Goal: Information Seeking & Learning: Learn about a topic

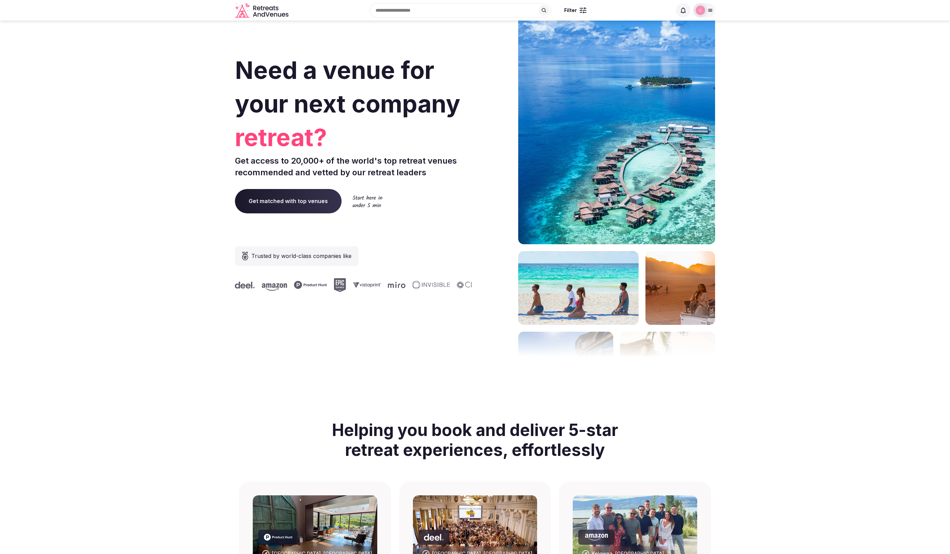
click at [704, 11] on img at bounding box center [700, 10] width 10 height 10
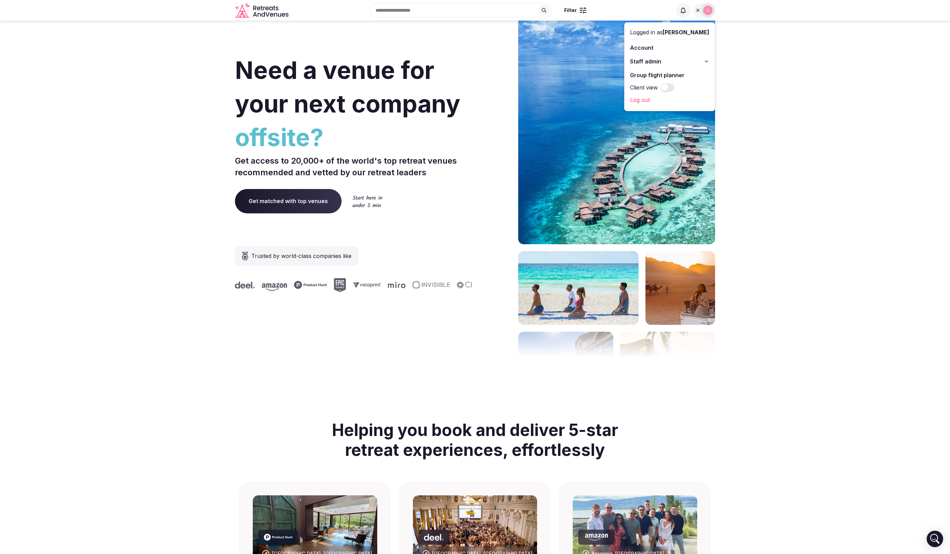
click at [677, 63] on button "Staff admin" at bounding box center [669, 61] width 79 height 11
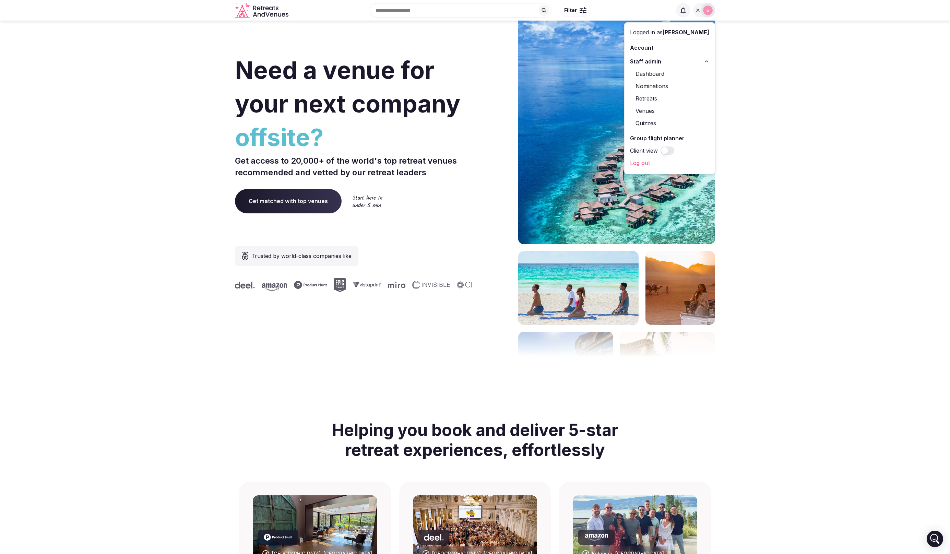
click at [663, 108] on link "Venues" at bounding box center [669, 110] width 79 height 11
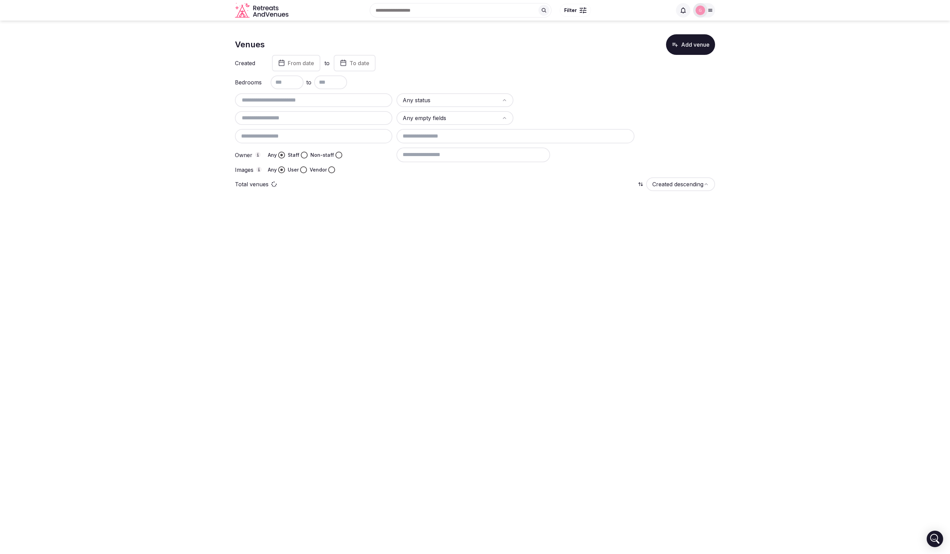
click at [701, 11] on img at bounding box center [700, 10] width 10 height 10
click at [659, 99] on link "Retreats" at bounding box center [669, 98] width 79 height 11
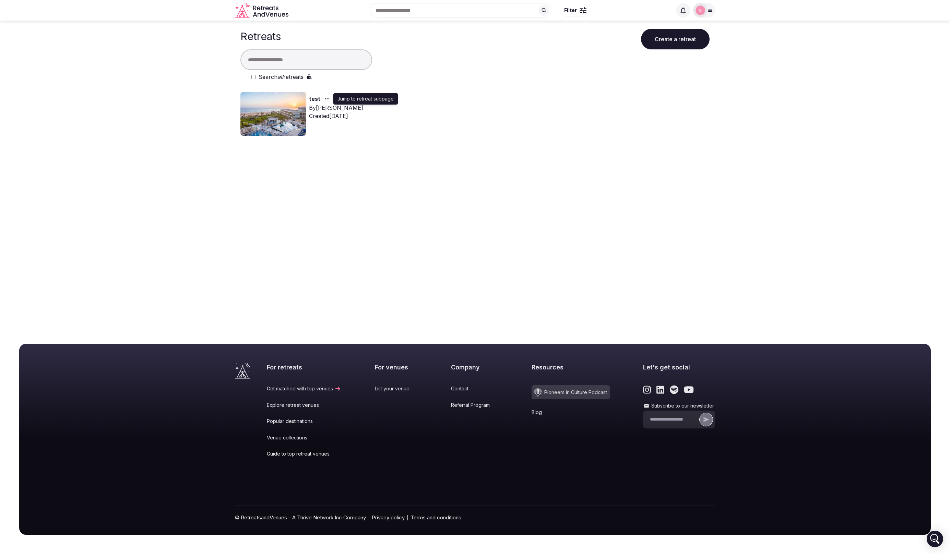
click at [325, 99] on icon "button" at bounding box center [326, 98] width 5 height 5
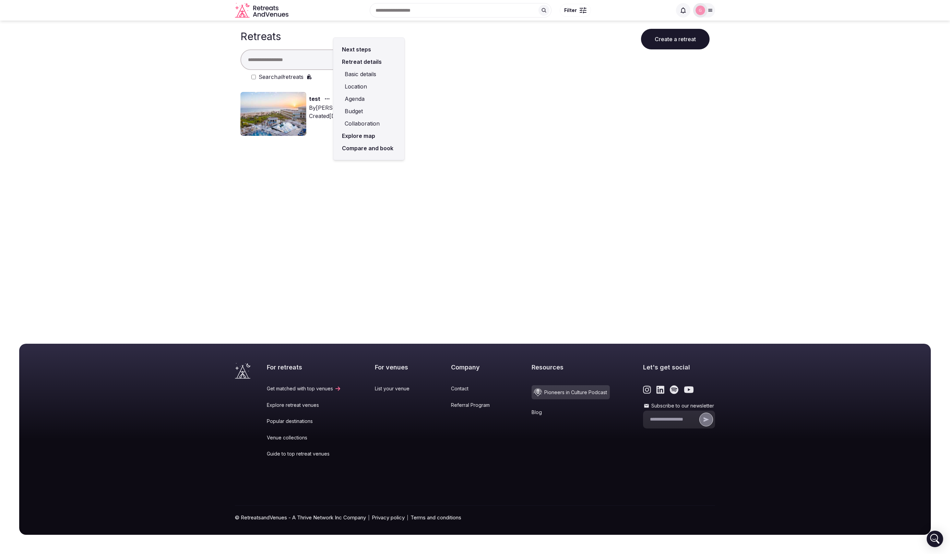
click at [363, 151] on link "Compare and book" at bounding box center [369, 148] width 60 height 12
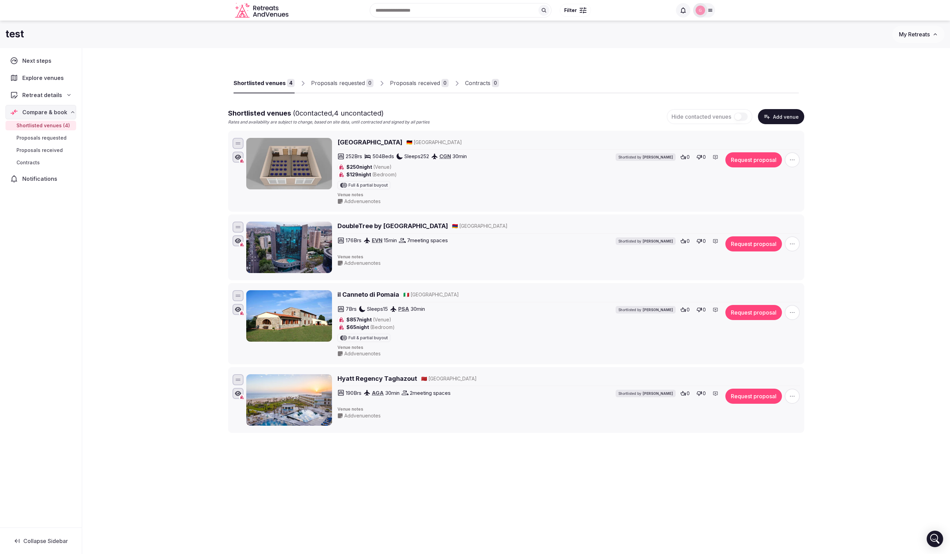
click at [146, 211] on div "Shortlisted venues 4 Proposals requested 0 Proposals received 0 Contracts 0 Sho…" at bounding box center [515, 276] width 867 height 456
click at [706, 8] on div at bounding box center [700, 10] width 14 height 14
click at [669, 108] on link "Venues" at bounding box center [669, 110] width 79 height 11
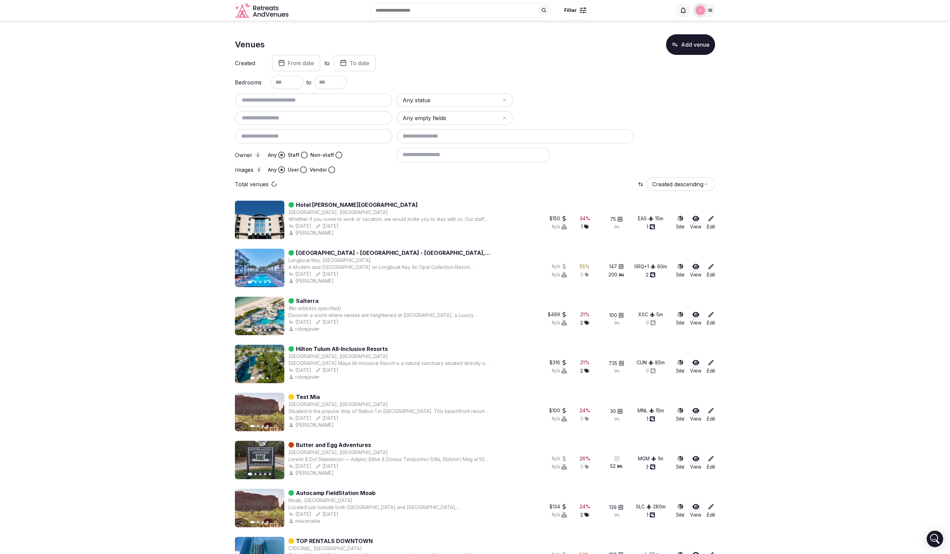
click at [707, 10] on icon at bounding box center [709, 10] width 5 height 5
click at [654, 99] on link "Retreats" at bounding box center [669, 98] width 79 height 11
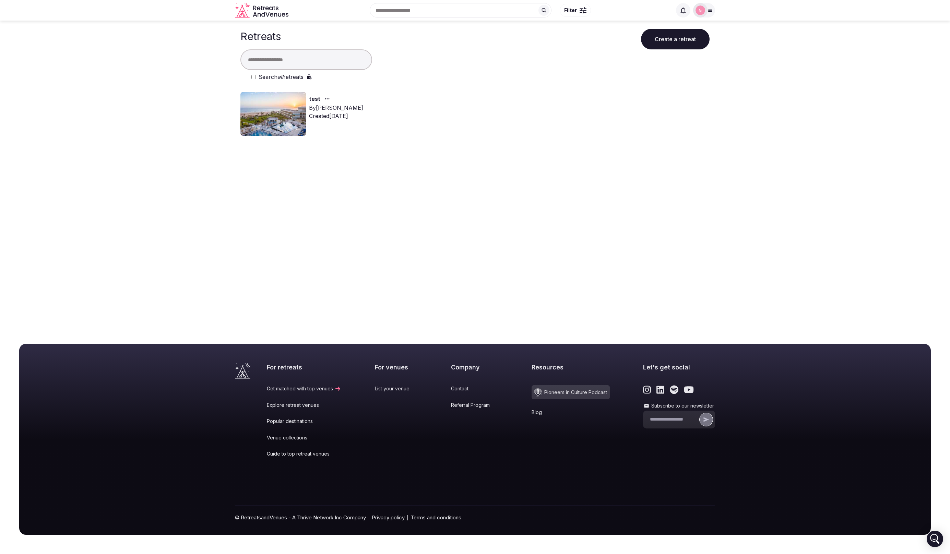
click at [278, 77] on label "Search all retreats" at bounding box center [281, 77] width 45 height 8
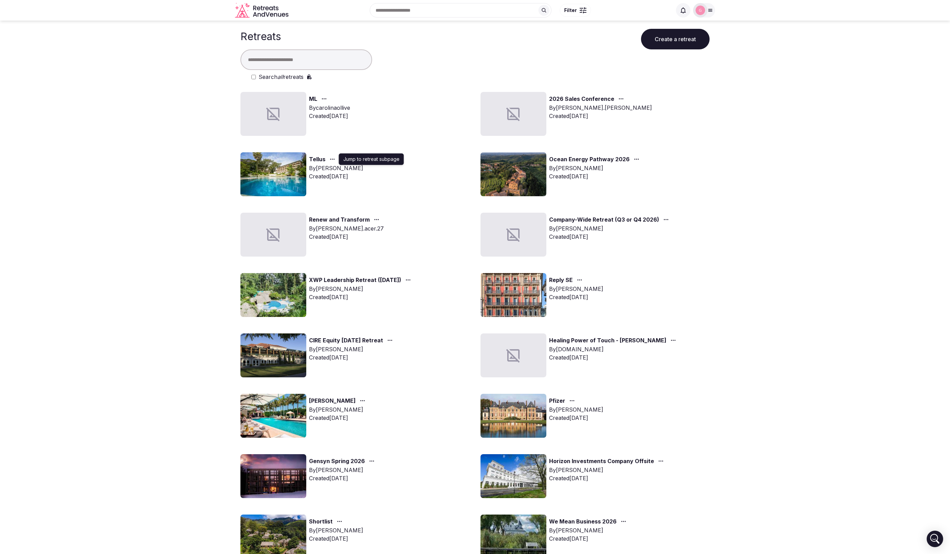
click at [333, 159] on icon "button" at bounding box center [331, 158] width 5 height 5
click at [372, 208] on link "Compare and book" at bounding box center [375, 208] width 60 height 12
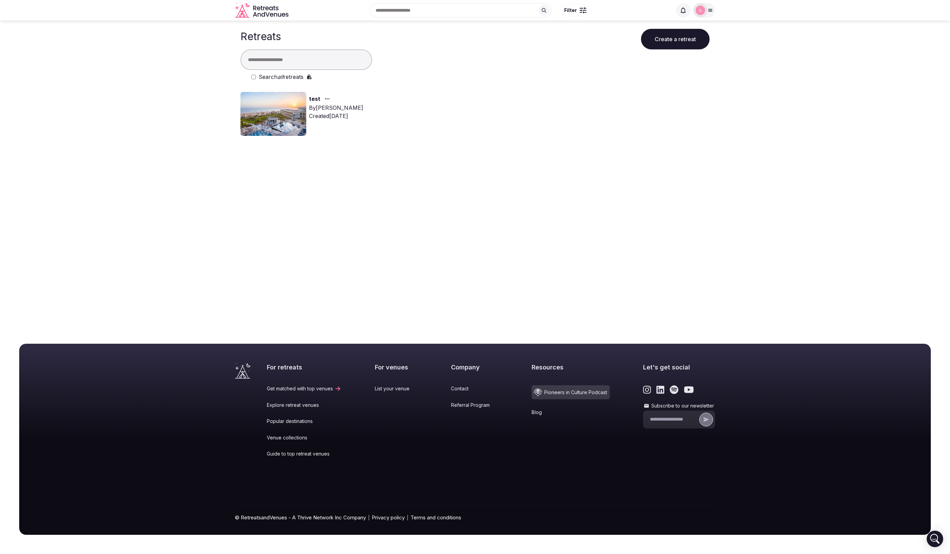
click at [259, 79] on label "Search all retreats" at bounding box center [281, 77] width 45 height 8
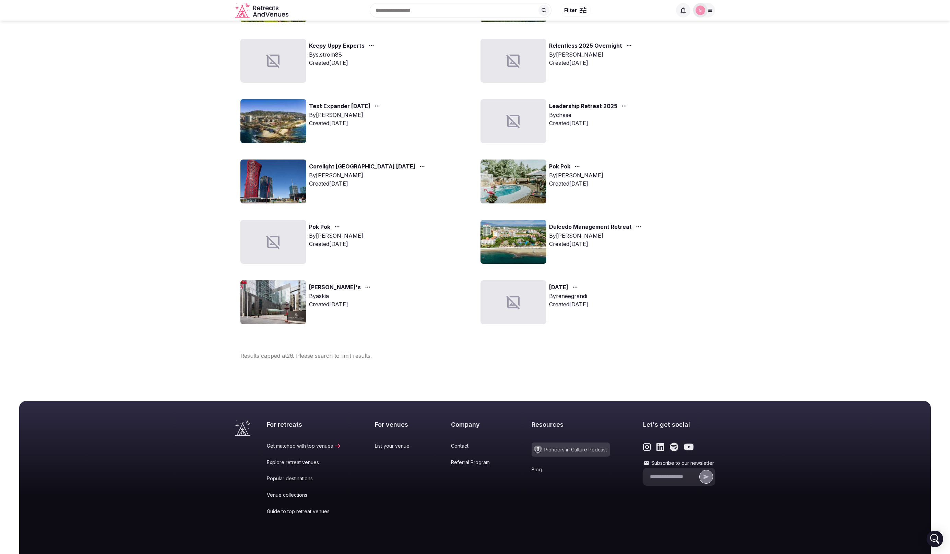
scroll to position [513, 0]
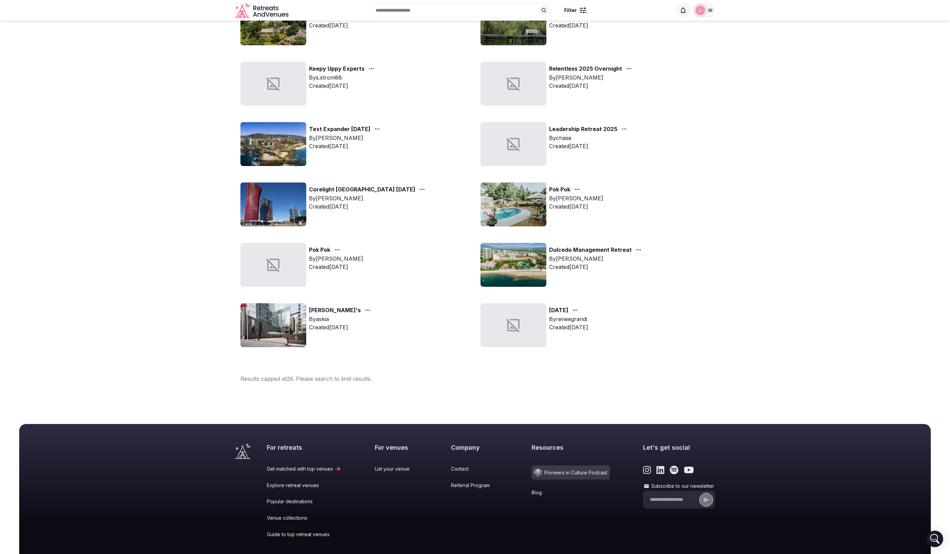
click at [351, 130] on link "Text Expander [DATE]" at bounding box center [339, 129] width 61 height 9
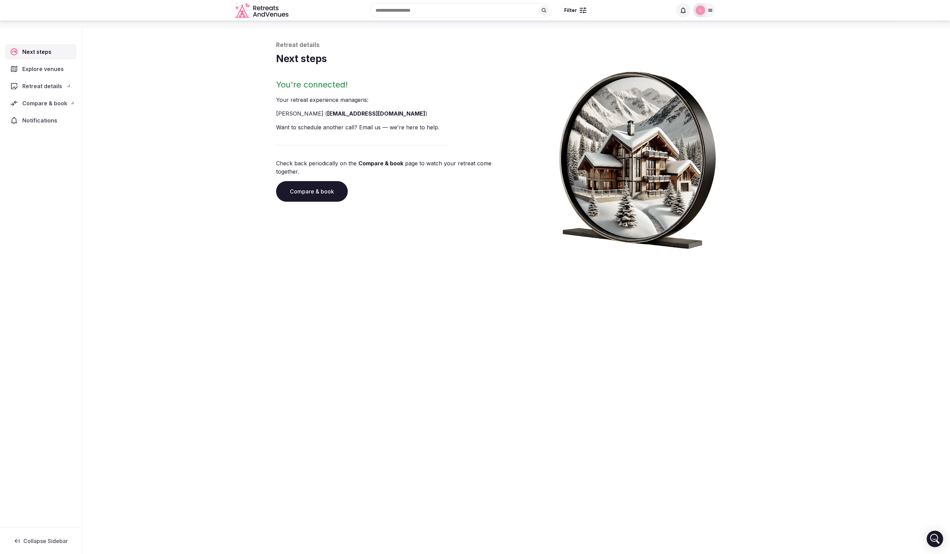
scroll to position [23, 0]
click at [52, 93] on span "Compare & book" at bounding box center [44, 91] width 45 height 8
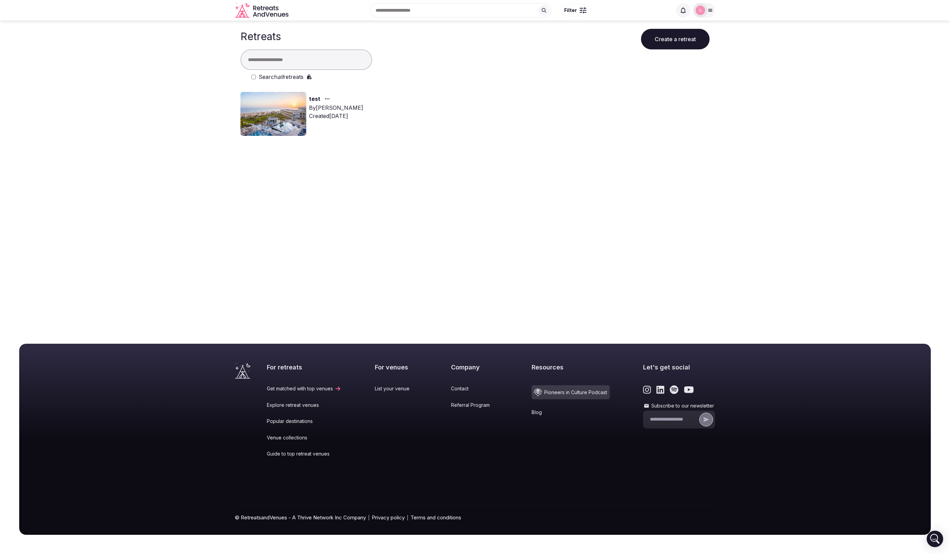
click at [626, 227] on body "Recent searches [GEOGRAPHIC_DATA] Search Popular Destinations [GEOGRAPHIC_DATA]…" at bounding box center [475, 277] width 950 height 554
click at [327, 98] on icon "button" at bounding box center [326, 98] width 5 height 5
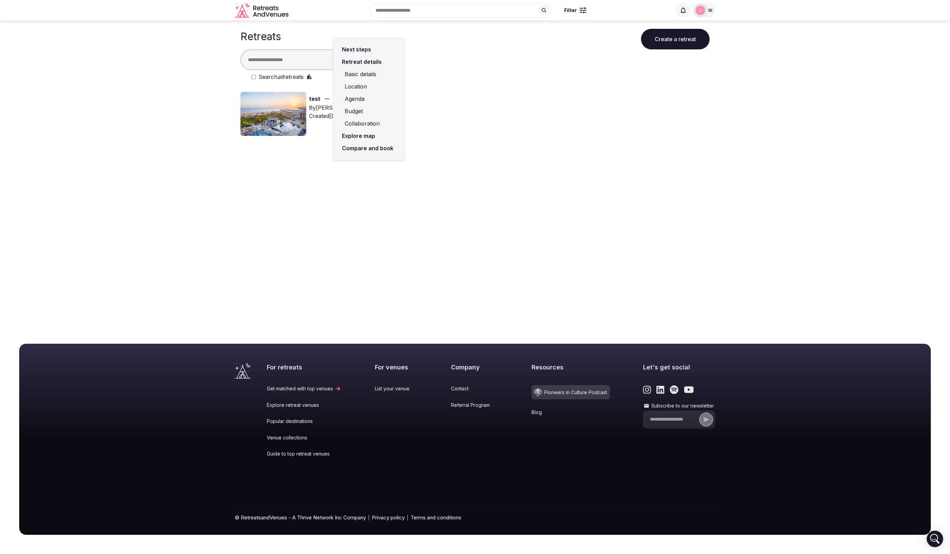
click at [359, 146] on link "Compare and book" at bounding box center [369, 148] width 60 height 12
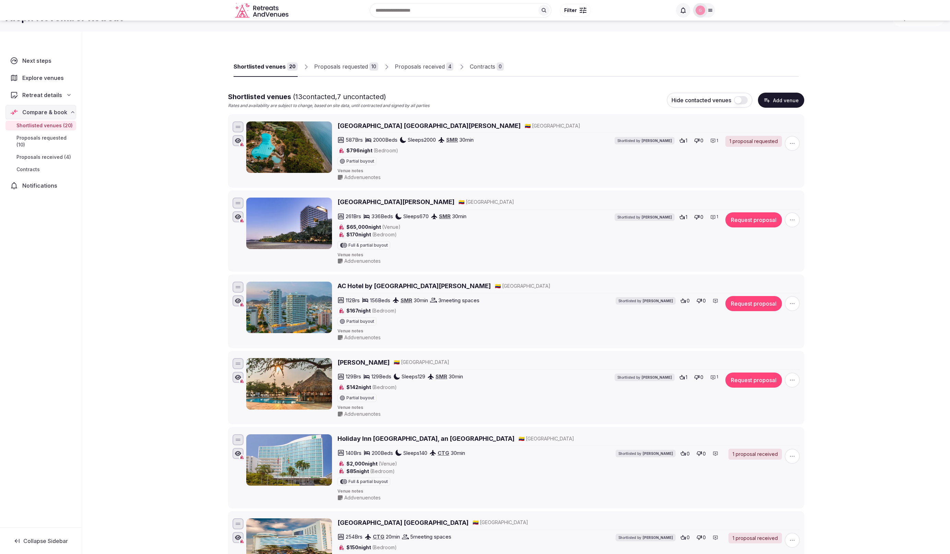
scroll to position [25, 0]
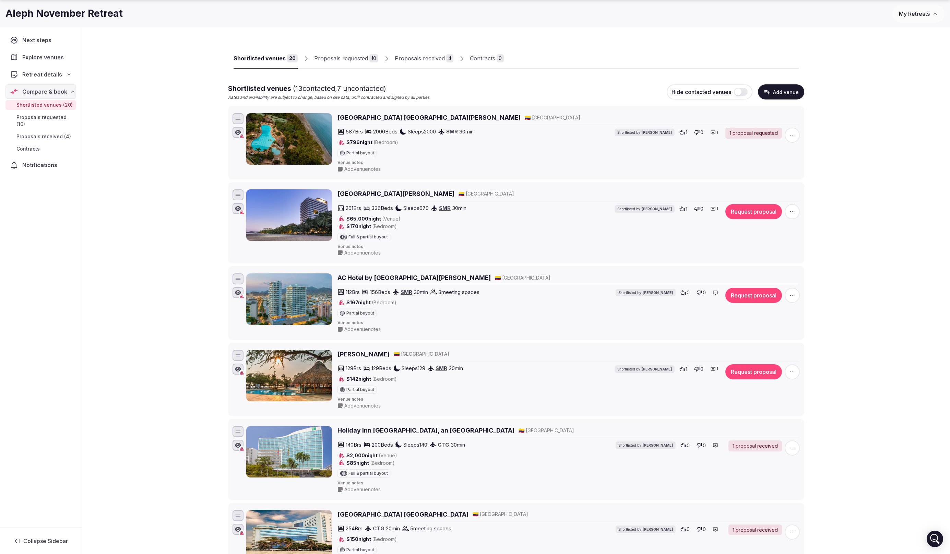
click at [413, 63] on link "Proposals received 4" at bounding box center [424, 59] width 59 height 20
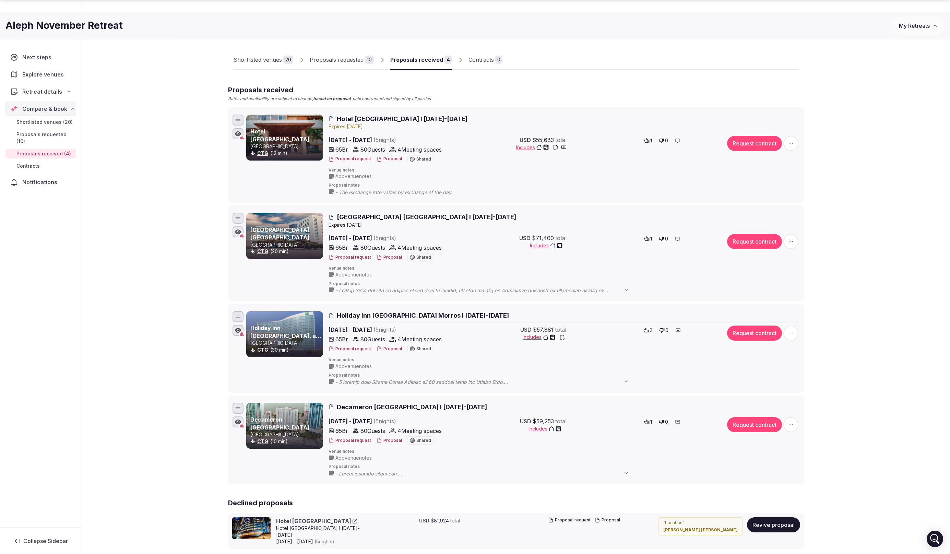
scroll to position [25, 0]
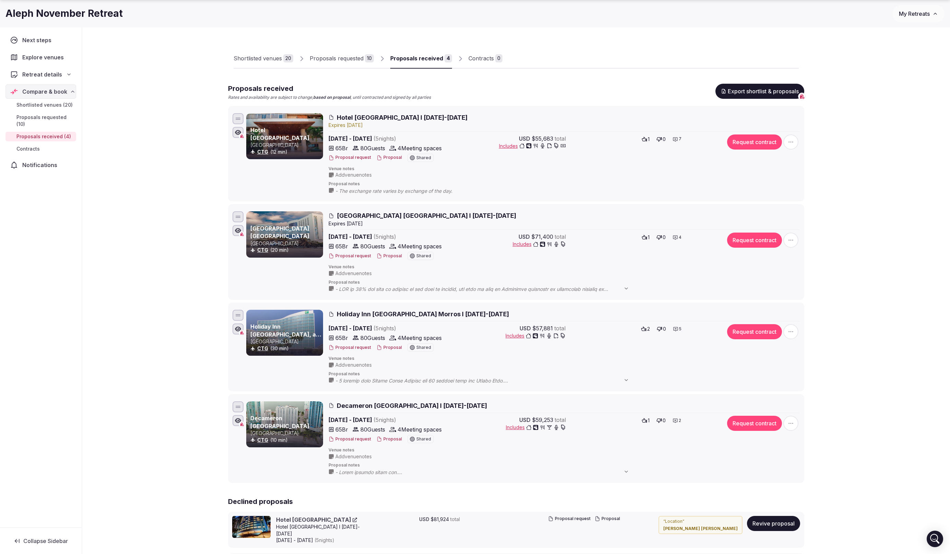
click at [448, 157] on div "Proposal request Proposal Shared" at bounding box center [388, 158] width 121 height 8
click at [422, 156] on span "Shared" at bounding box center [423, 158] width 15 height 4
click at [792, 144] on icon "button" at bounding box center [790, 142] width 7 height 7
click at [750, 186] on span "Proposal notes" at bounding box center [563, 184] width 471 height 6
click at [354, 59] on div "Proposals requested" at bounding box center [337, 58] width 54 height 8
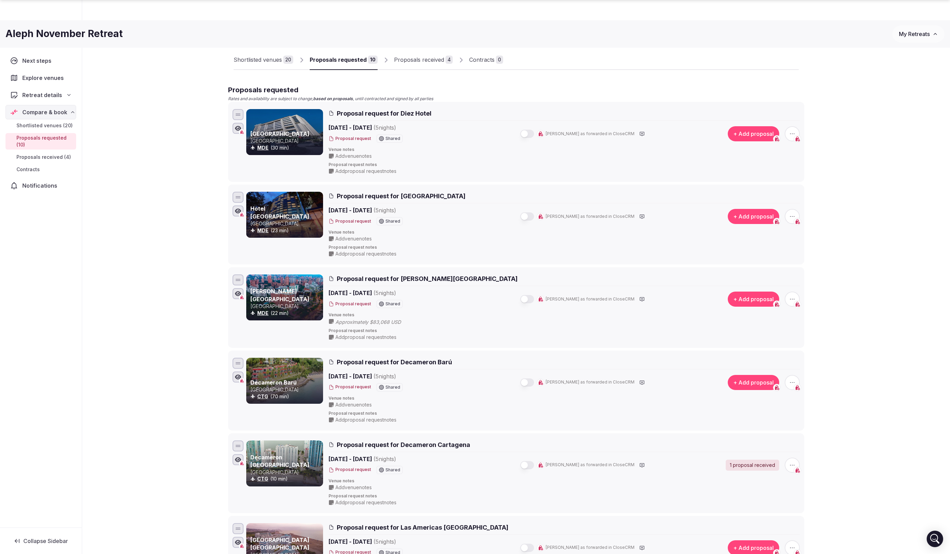
scroll to position [25, 0]
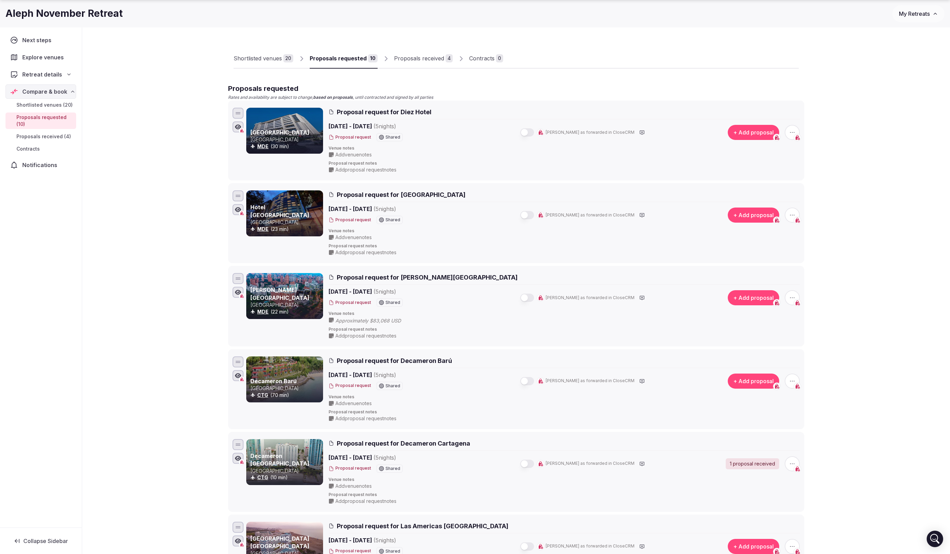
click at [348, 136] on button "Proposal request" at bounding box center [349, 137] width 43 height 6
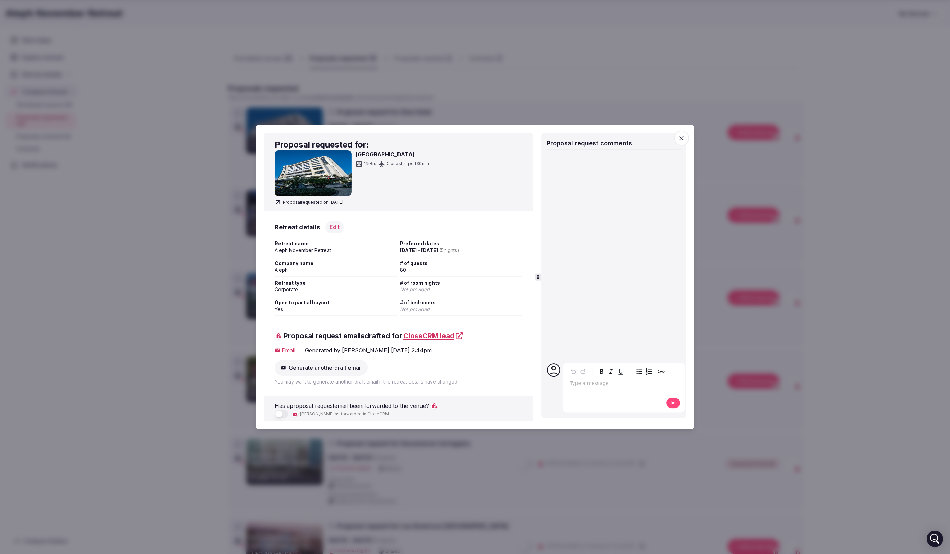
scroll to position [0, 0]
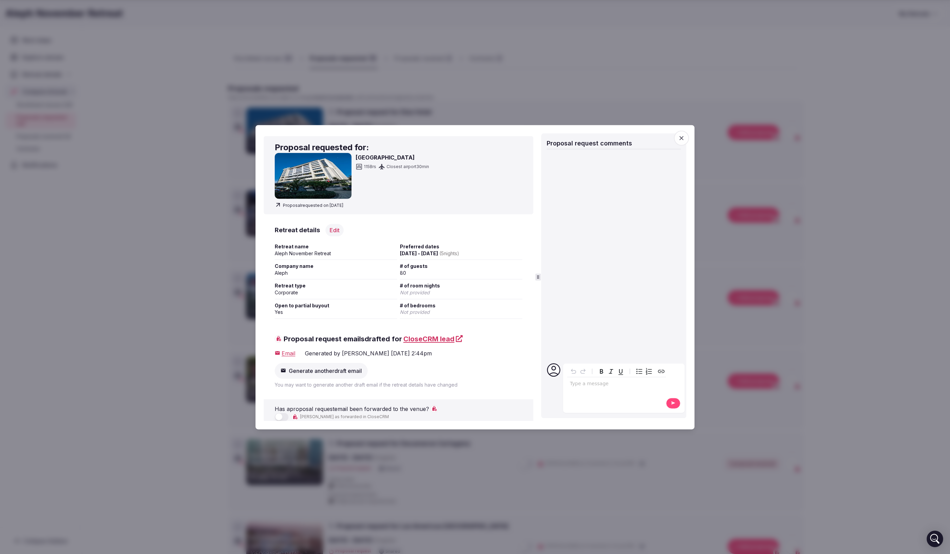
click at [712, 336] on div at bounding box center [475, 277] width 950 height 554
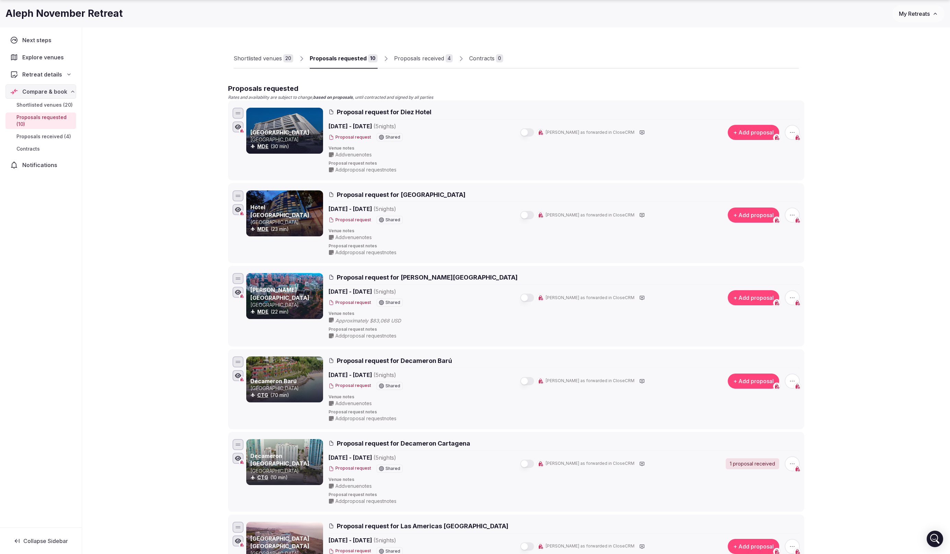
click at [80, 153] on div "Next steps Explore venues Retreat details Compare & book Shortlisted venues (20…" at bounding box center [41, 277] width 82 height 500
click at [795, 216] on icon "button" at bounding box center [792, 215] width 7 height 7
click at [419, 55] on div "Proposals received" at bounding box center [419, 58] width 50 height 8
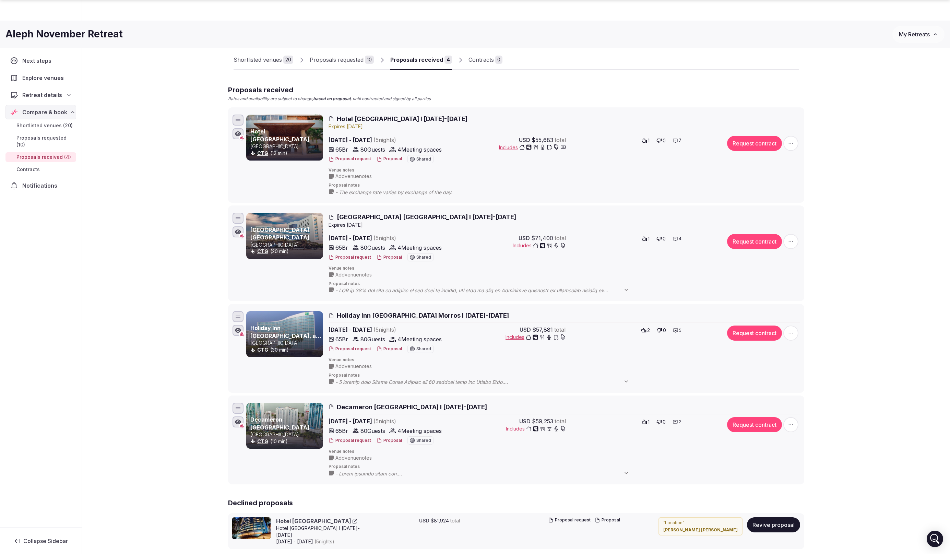
scroll to position [25, 0]
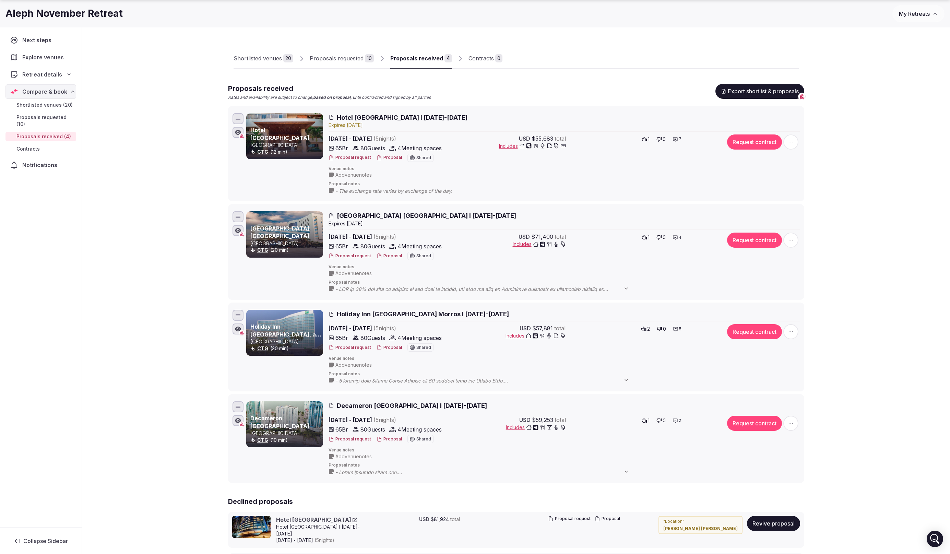
click at [377, 217] on span "Hotel Almirante Cartagena I 16-21 Nov 2025" at bounding box center [426, 215] width 179 height 9
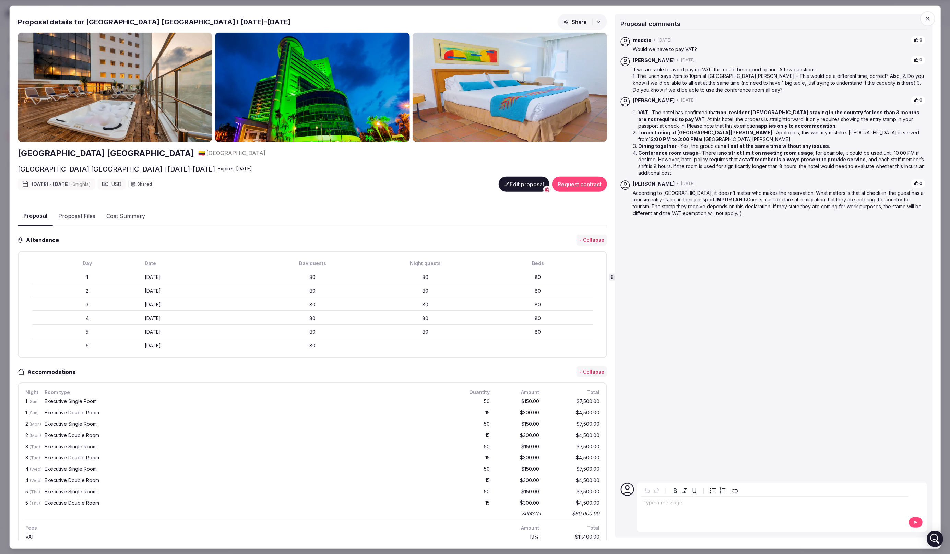
click at [600, 21] on icon "button" at bounding box center [598, 21] width 5 height 5
click at [569, 76] on span "Open in new tab" at bounding box center [582, 75] width 87 height 24
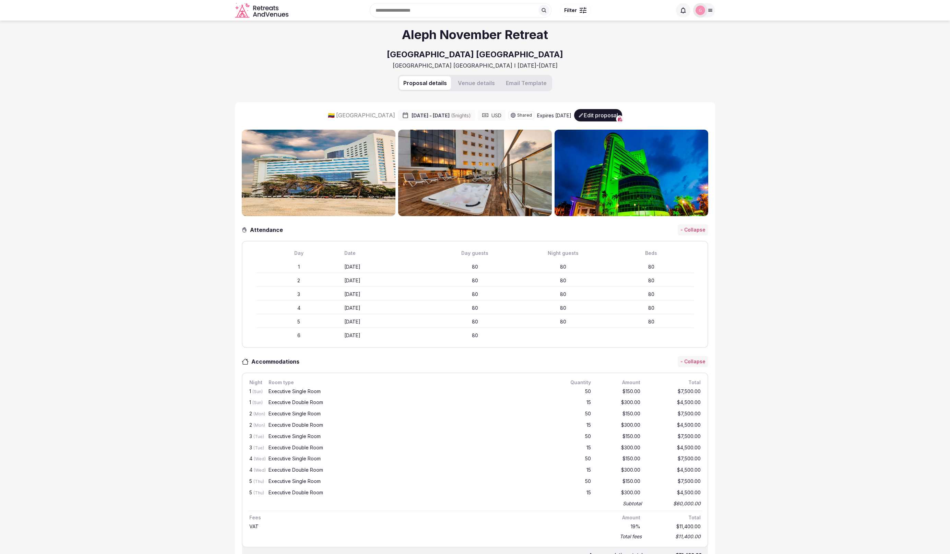
click at [474, 81] on button "Venue details" at bounding box center [476, 83] width 45 height 14
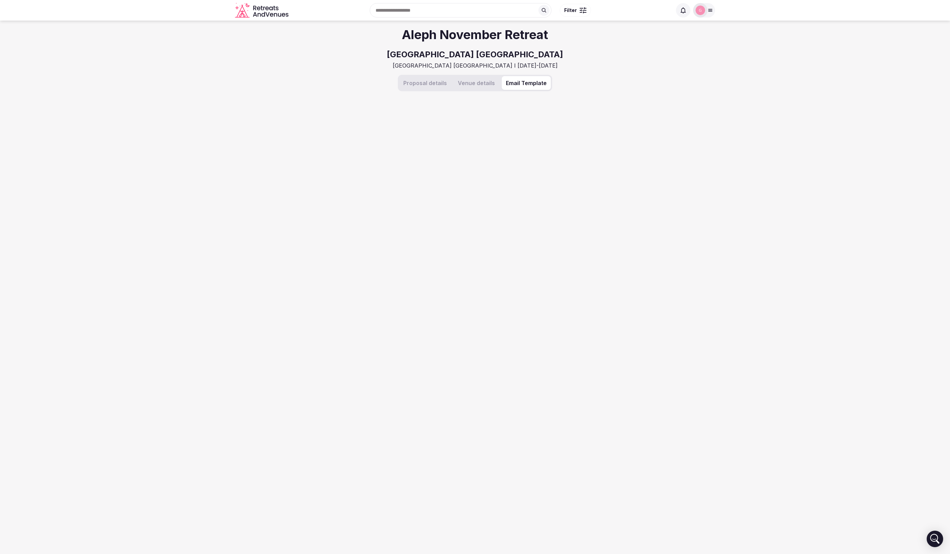
click at [532, 86] on button "Email Template" at bounding box center [526, 83] width 49 height 14
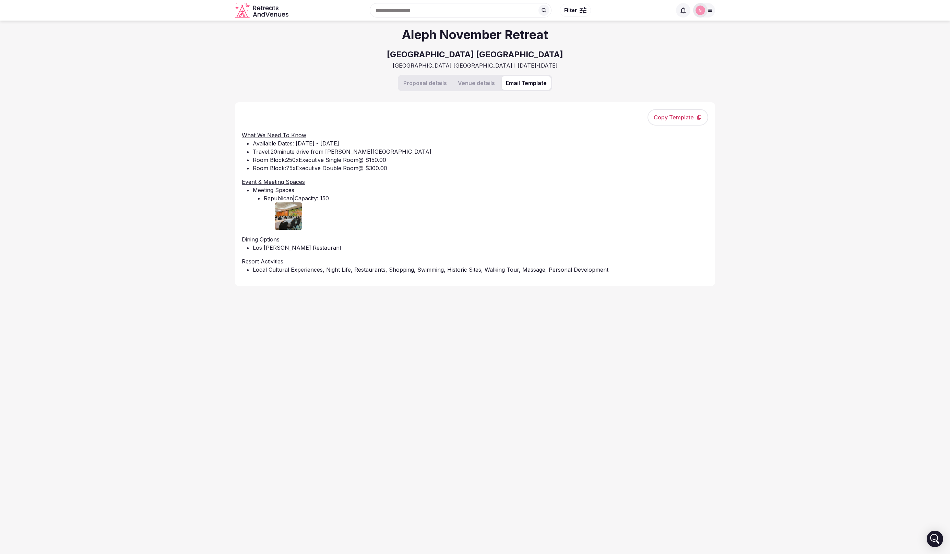
click at [518, 154] on li "Travel: 20 minute drive from Rafael Nuñez International Airport" at bounding box center [480, 151] width 455 height 8
drag, startPoint x: 507, startPoint y: 152, endPoint x: 431, endPoint y: 133, distance: 78.4
click at [503, 151] on li "Travel: 20 minute drive from Rafael Nuñez International Airport" at bounding box center [480, 151] width 455 height 8
click at [221, 86] on section "Aleph November Retreat Hotel Almirante Cartagena Hotel Almirante Cartagena I 16…" at bounding box center [475, 287] width 950 height 533
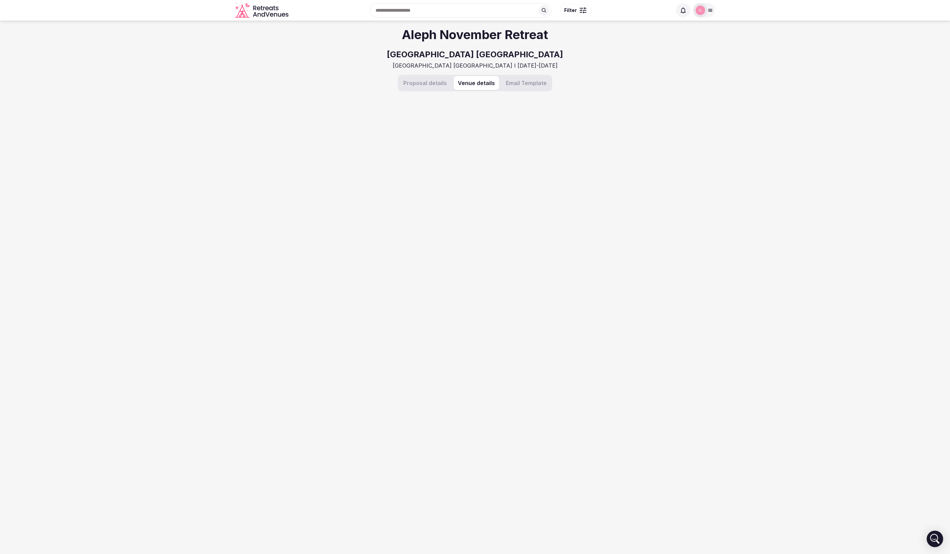
click at [473, 84] on button "Venue details" at bounding box center [476, 83] width 45 height 14
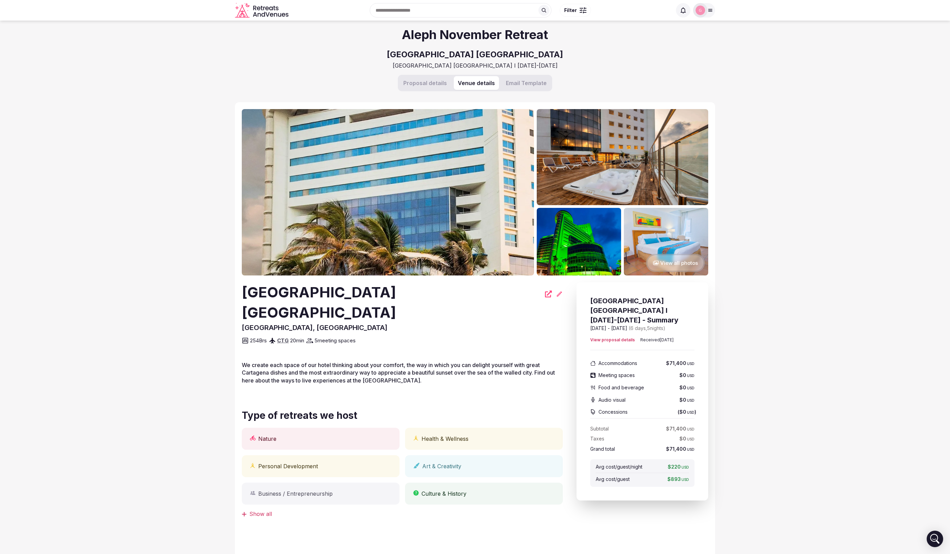
click at [548, 84] on button "Email Template" at bounding box center [526, 83] width 49 height 14
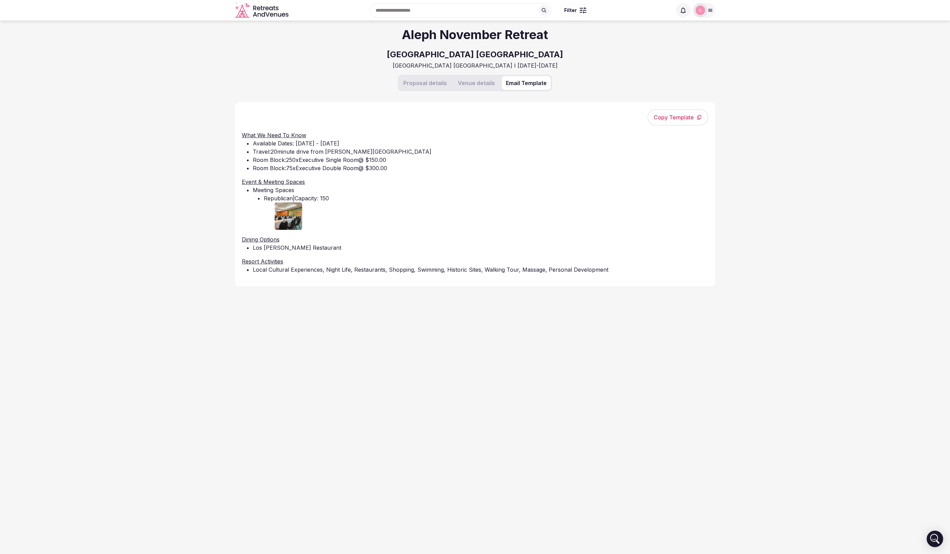
click at [469, 84] on button "Venue details" at bounding box center [476, 83] width 45 height 14
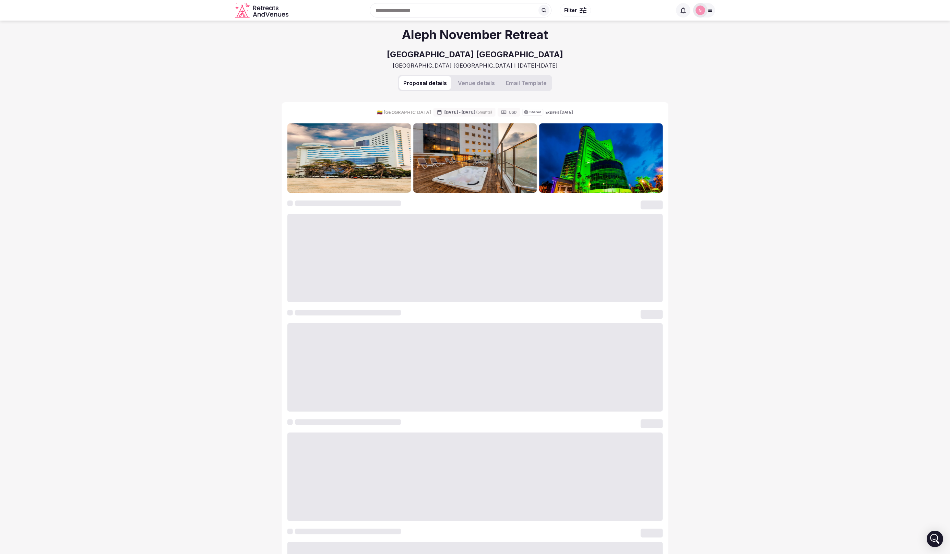
click at [434, 85] on button "Proposal details" at bounding box center [425, 83] width 52 height 14
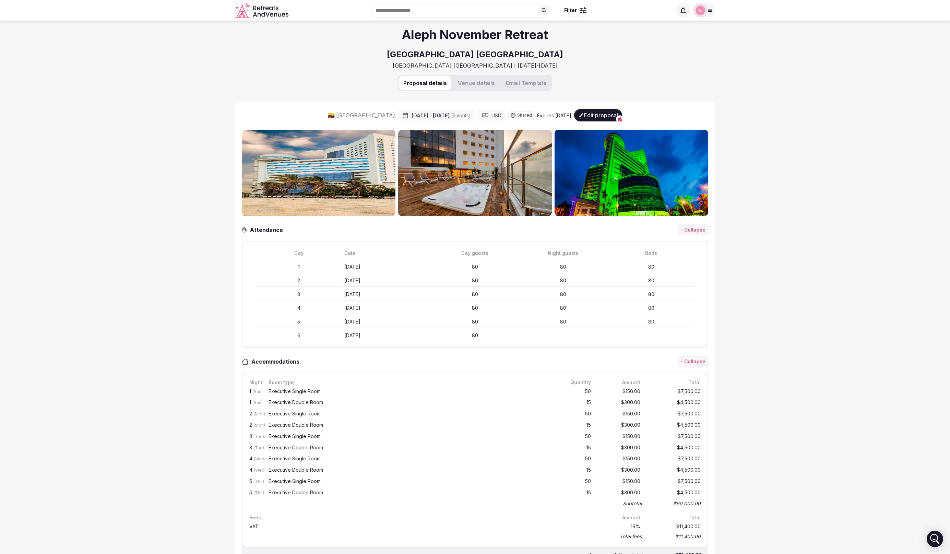
click at [467, 132] on img at bounding box center [475, 173] width 154 height 86
